Goal: Use online tool/utility: Utilize a website feature to perform a specific function

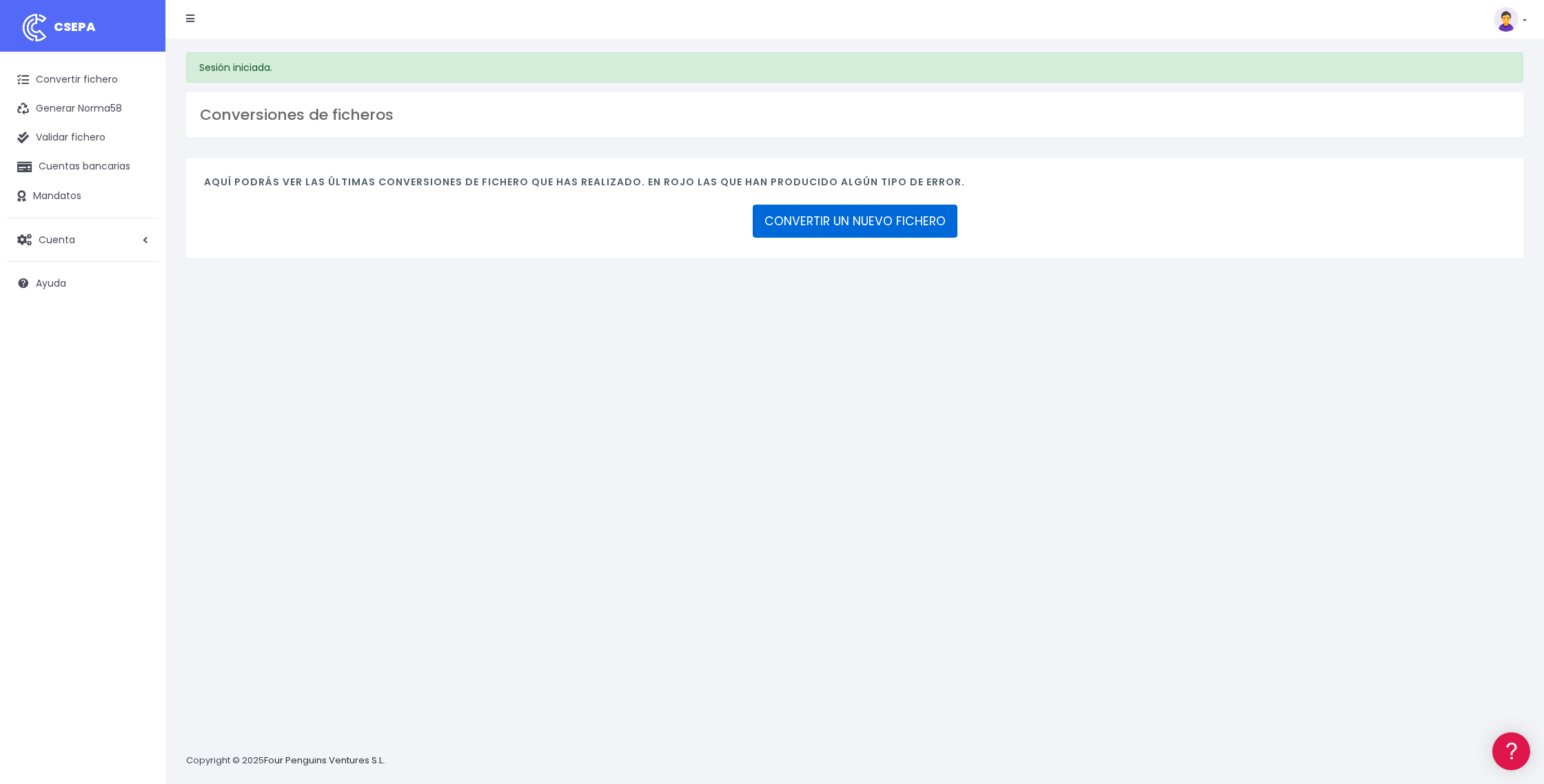
click at [900, 226] on link "CONVERTIR UN NUEVO FICHERO" at bounding box center [855, 221] width 205 height 33
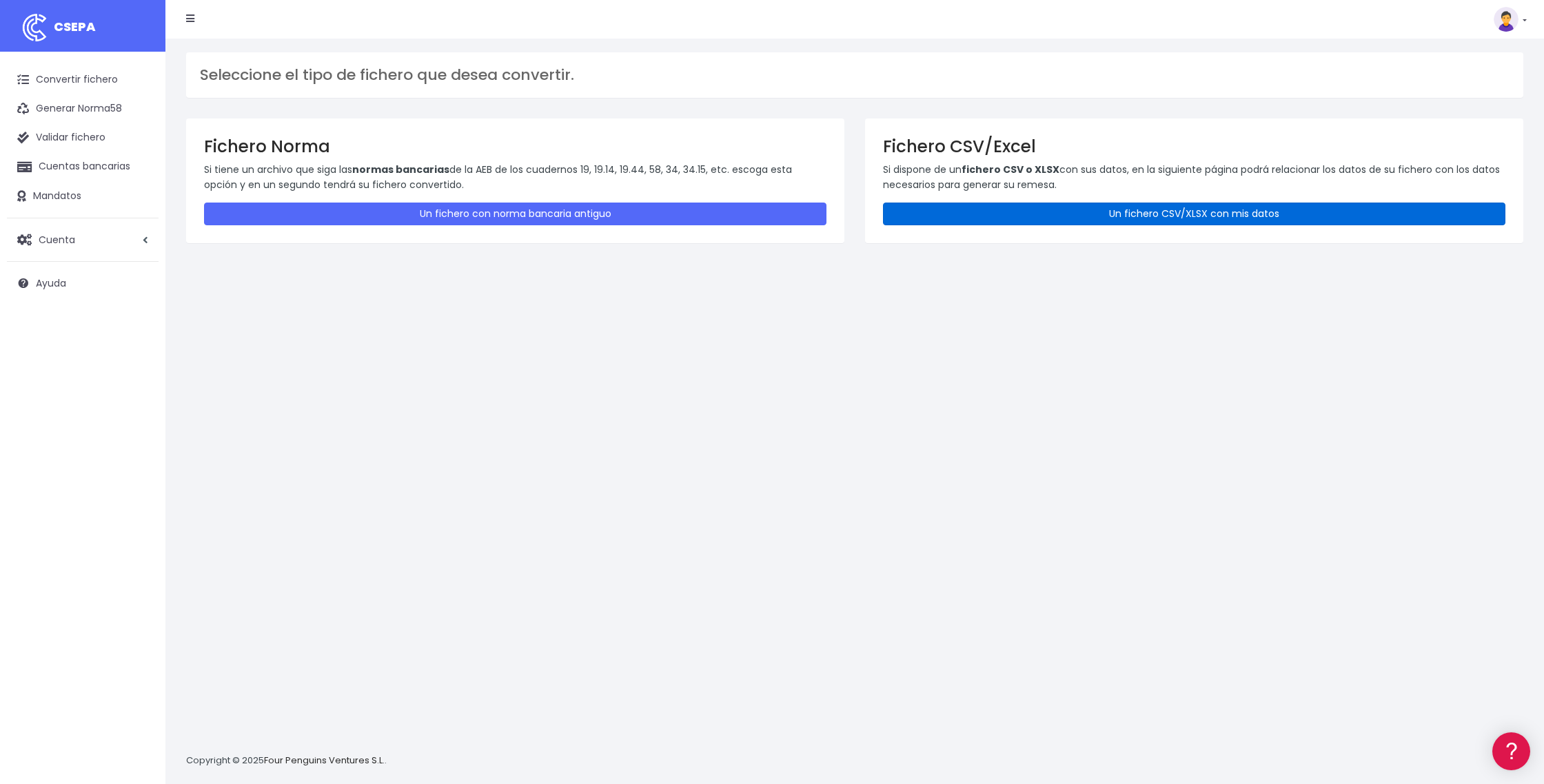
click at [1043, 215] on link "Un fichero CSV/XLSX con mis datos" at bounding box center [1194, 214] width 622 height 22
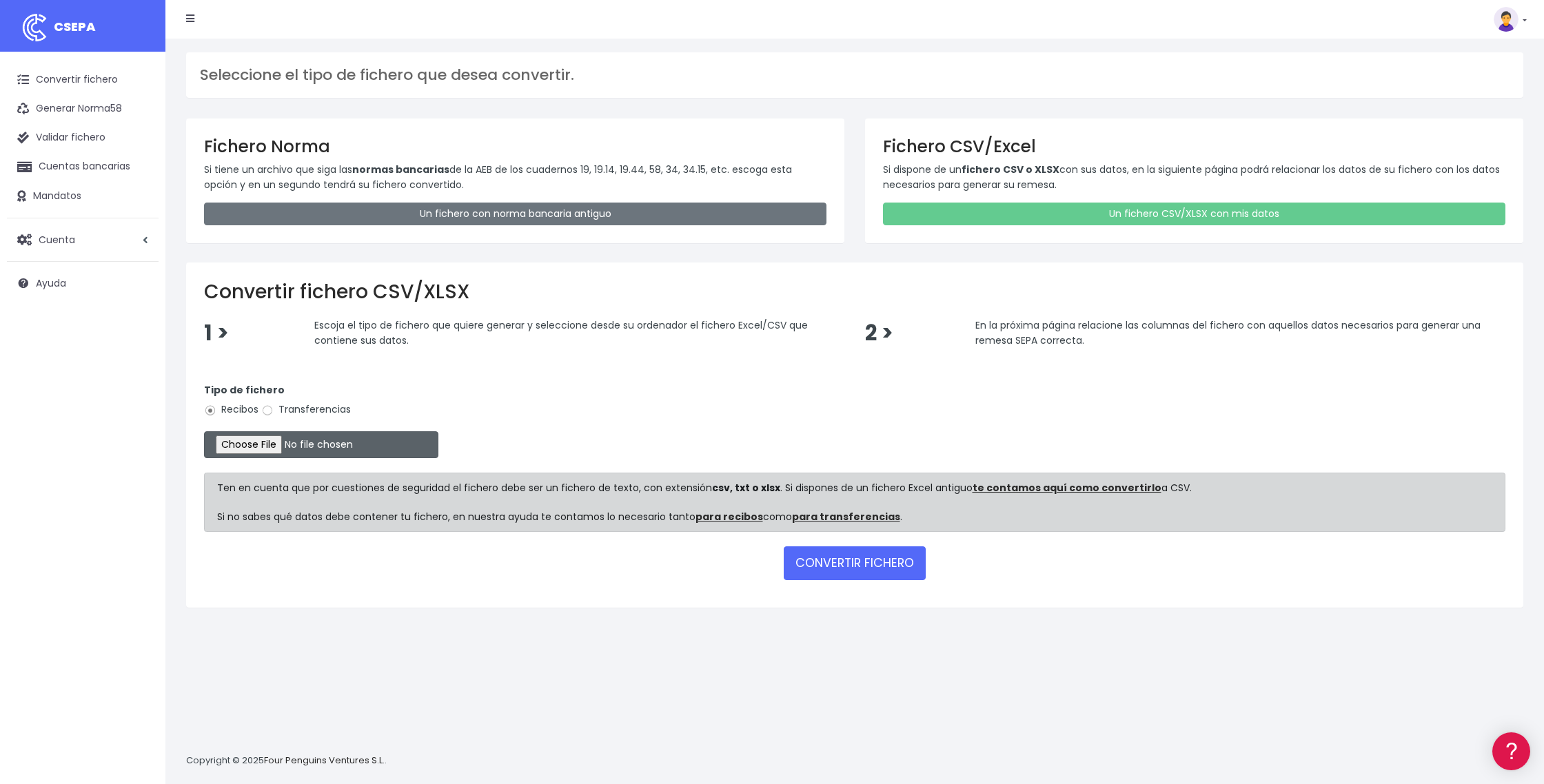
click at [288, 448] on input "file" at bounding box center [321, 445] width 234 height 27
type input "C:\fakepath\DOMICILIACION 28 AGOSTO.xlsx"
click at [848, 568] on button "CONVERTIR FICHERO" at bounding box center [854, 563] width 142 height 33
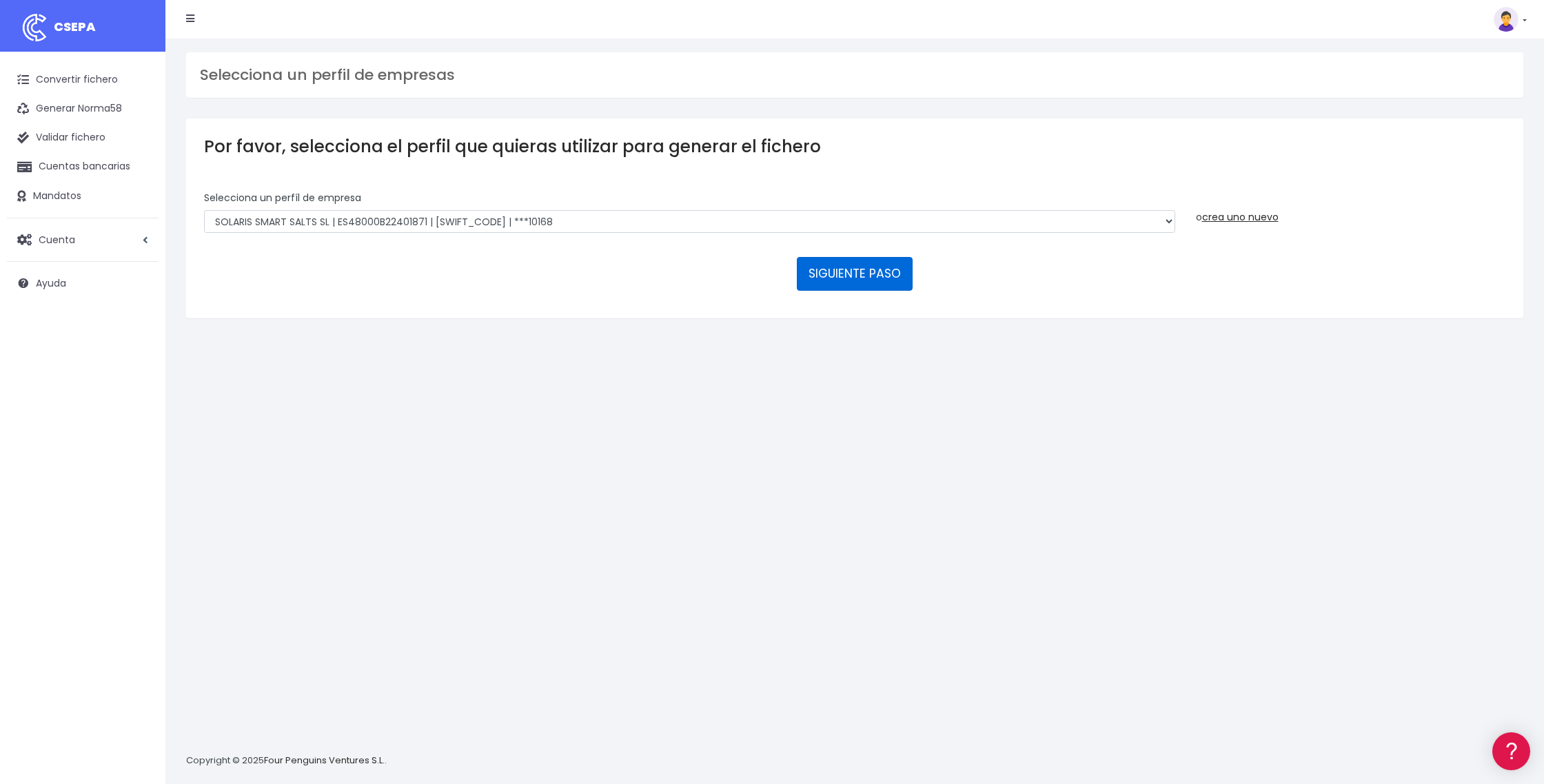
click at [866, 277] on button "SIGUIENTE PASO" at bounding box center [855, 273] width 115 height 33
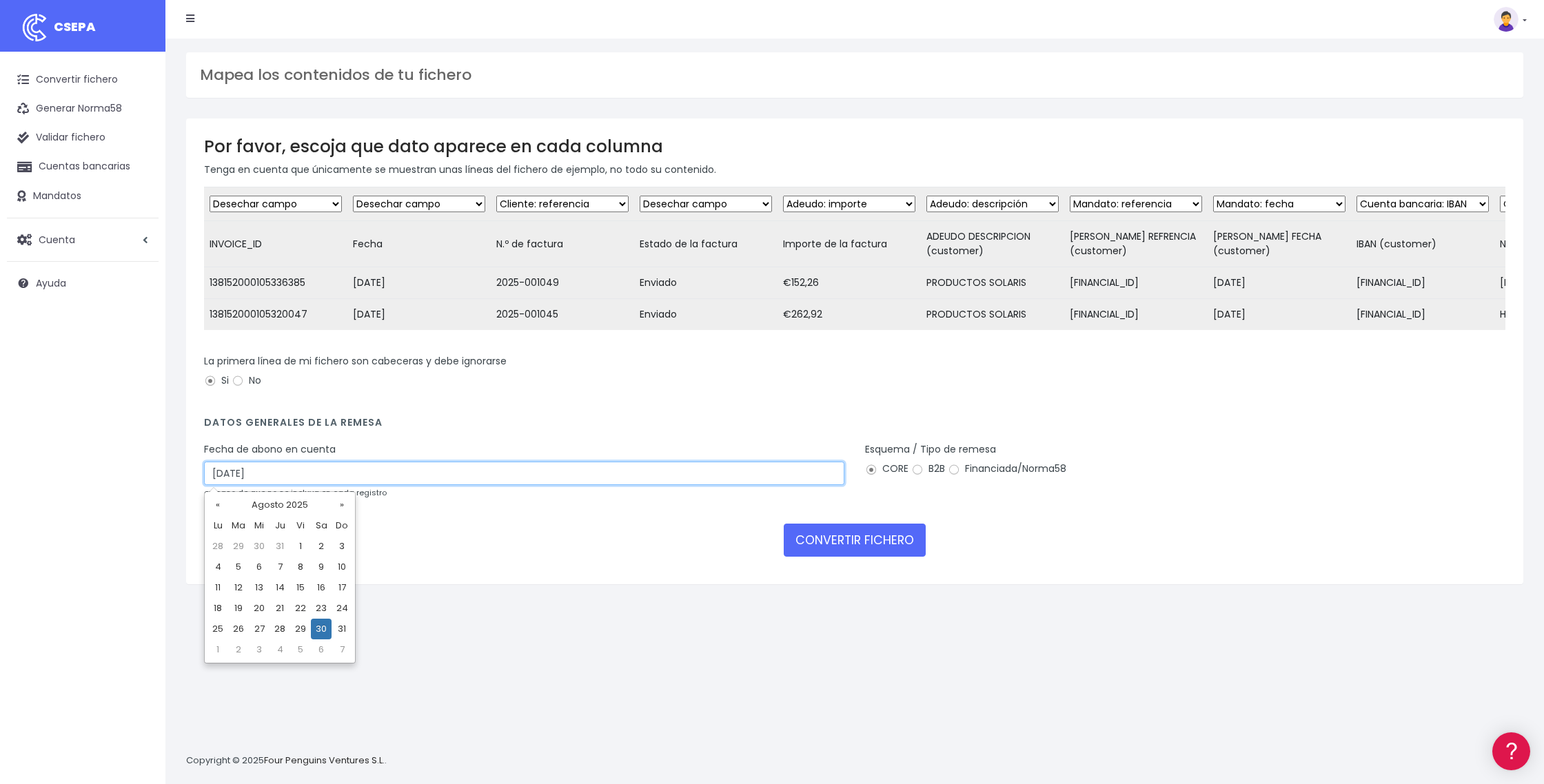
click at [519, 470] on input "30/08/2025" at bounding box center [524, 473] width 640 height 23
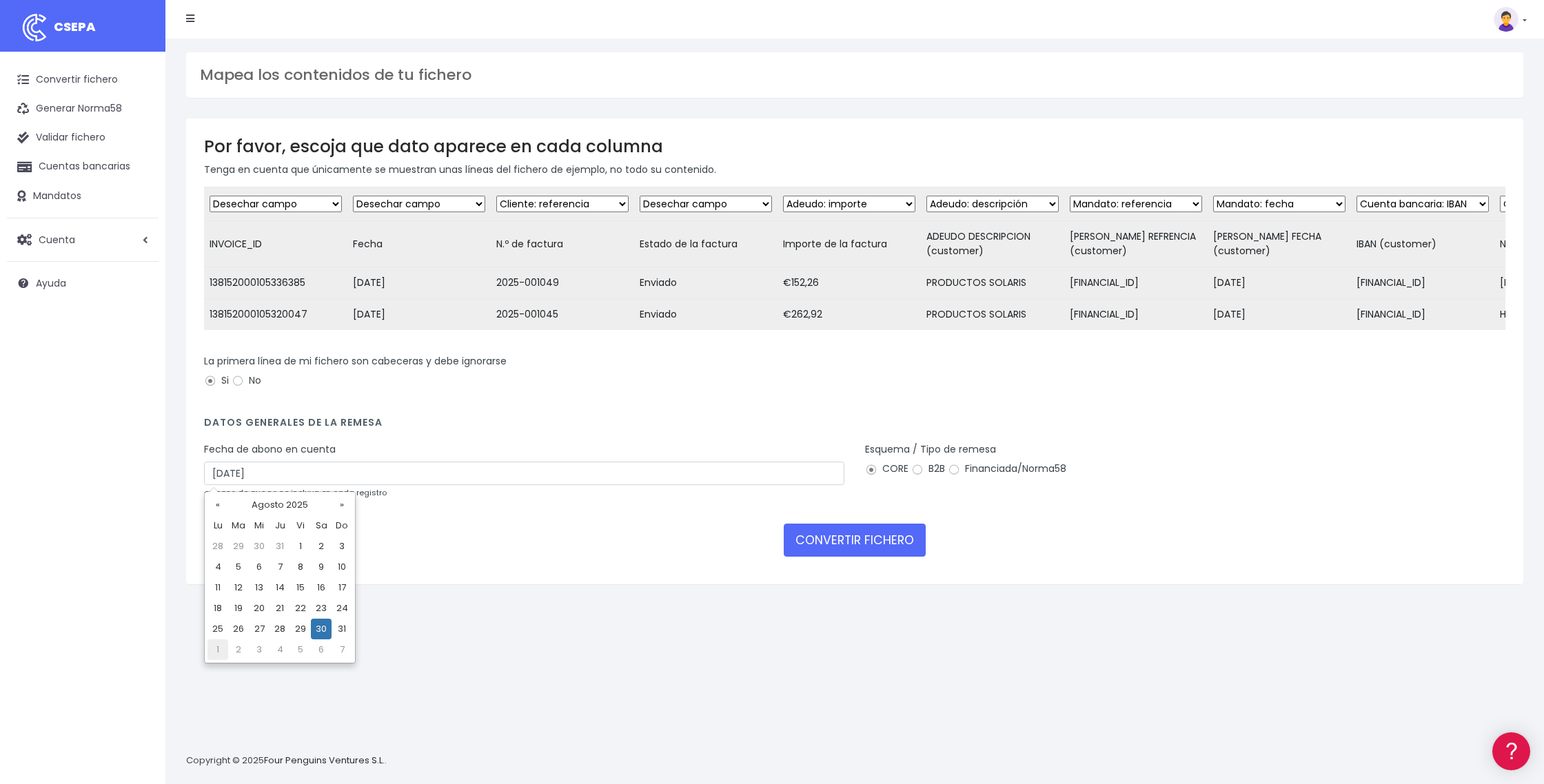
click at [215, 649] on td "1" at bounding box center [218, 650] width 21 height 21
type input "01/09/2025"
click at [879, 545] on button "CONVERTIR FICHERO" at bounding box center [854, 540] width 142 height 33
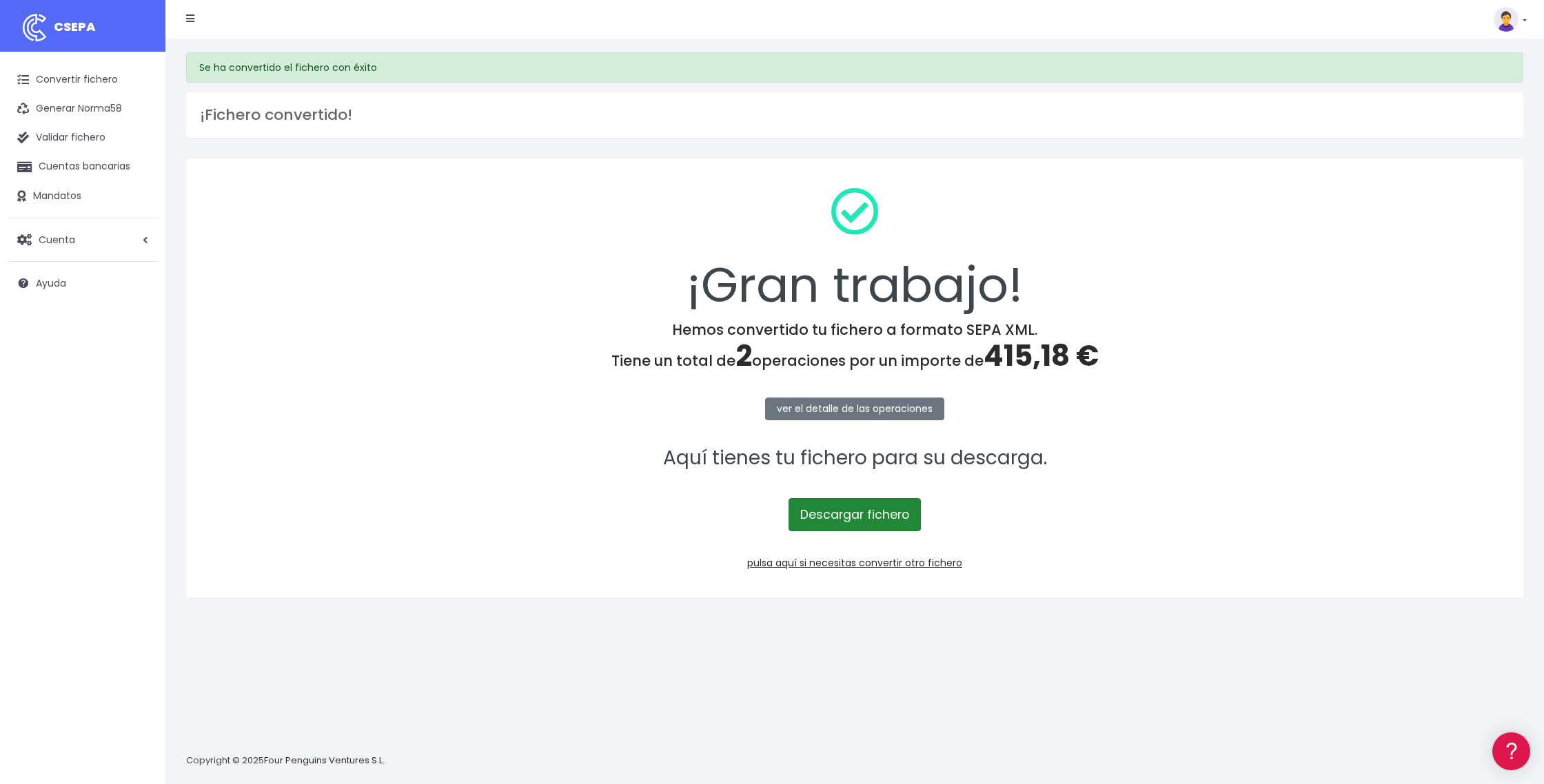
click at [868, 523] on link "Descargar fichero" at bounding box center [855, 514] width 133 height 33
